Goal: Transaction & Acquisition: Purchase product/service

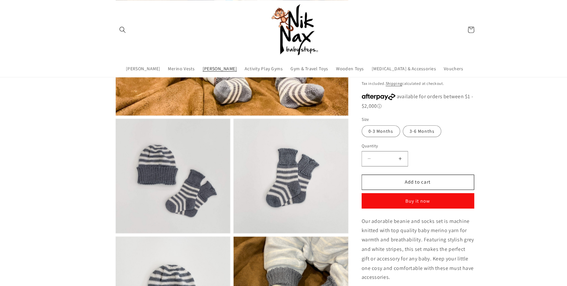
scroll to position [205, 0]
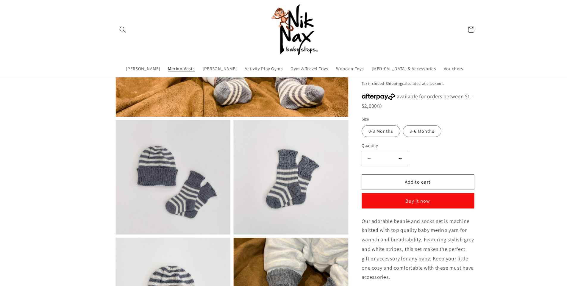
click at [191, 63] on span "Merino Vests" at bounding box center [180, 62] width 24 height 5
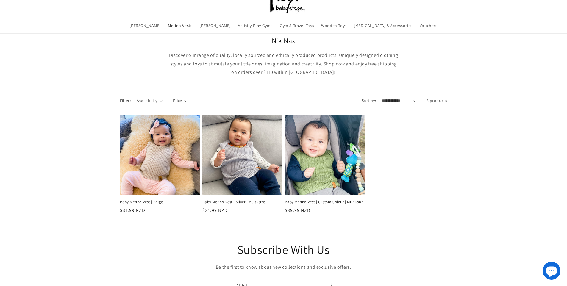
scroll to position [13, 0]
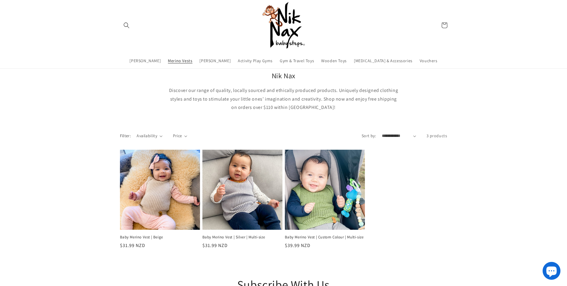
click at [95, 197] on div "Baby Merino Vest | Beige Baby Merino Vest | Beige Regular price $31.99 NZD Regu…" at bounding box center [283, 202] width 567 height 105
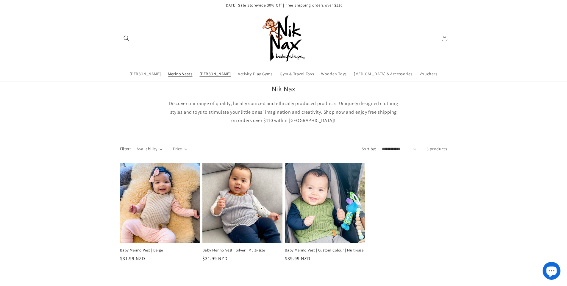
click at [224, 73] on span "[PERSON_NAME]" at bounding box center [215, 73] width 31 height 5
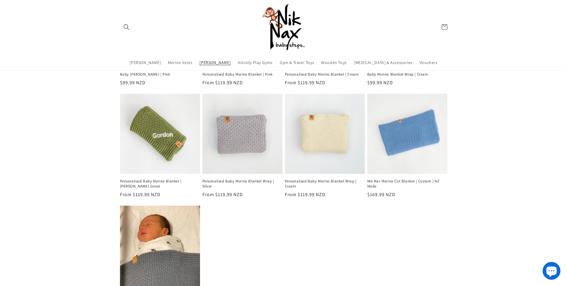
scroll to position [287, 0]
